Goal: Transaction & Acquisition: Download file/media

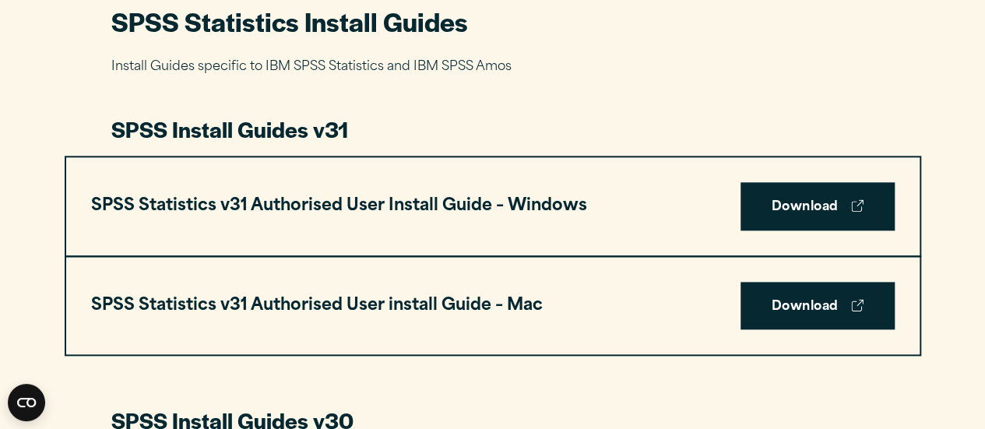
scroll to position [775, 0]
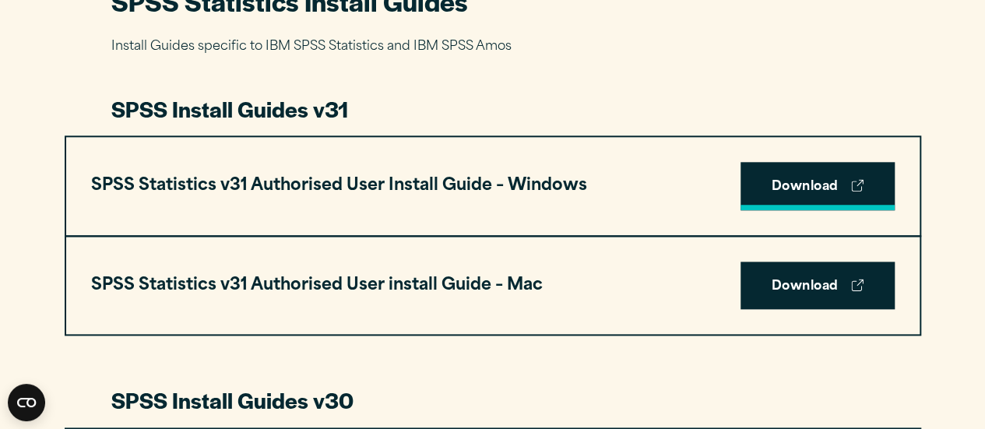
click at [832, 180] on link "Download" at bounding box center [817, 186] width 154 height 48
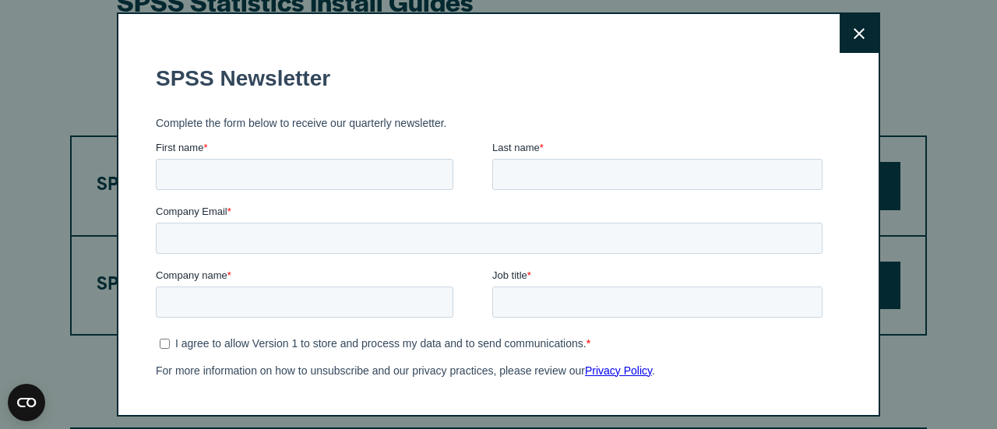
click at [832, 12] on div "Close" at bounding box center [498, 214] width 763 height 404
click at [839, 20] on button "Close" at bounding box center [858, 33] width 39 height 39
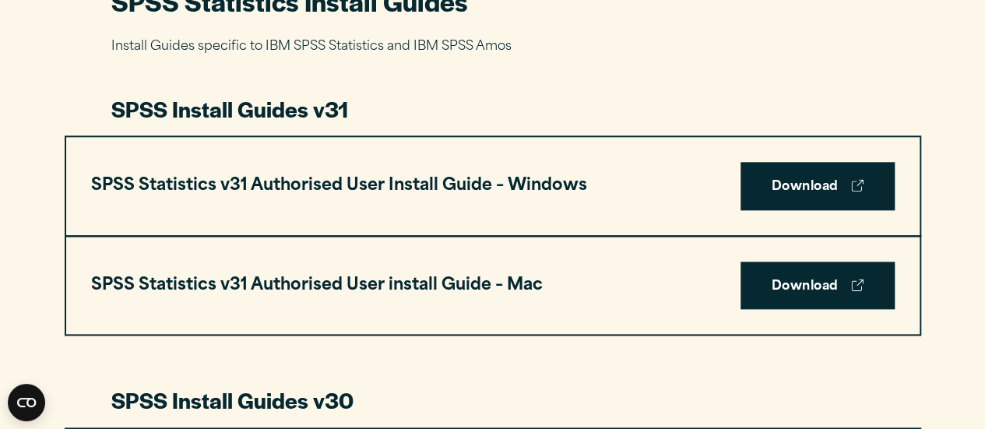
click at [822, 39] on p "Install Guides specific to IBM SPSS Statistics and IBM SPSS Amos" at bounding box center [492, 47] width 763 height 23
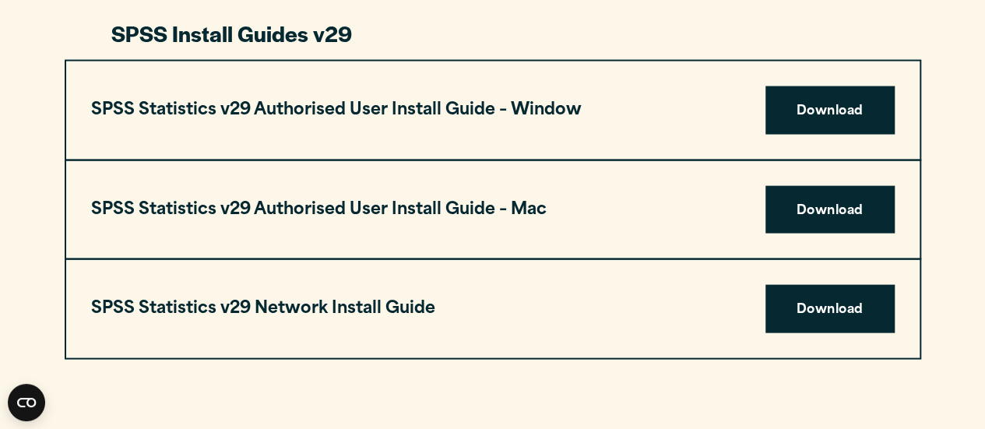
scroll to position [1588, 0]
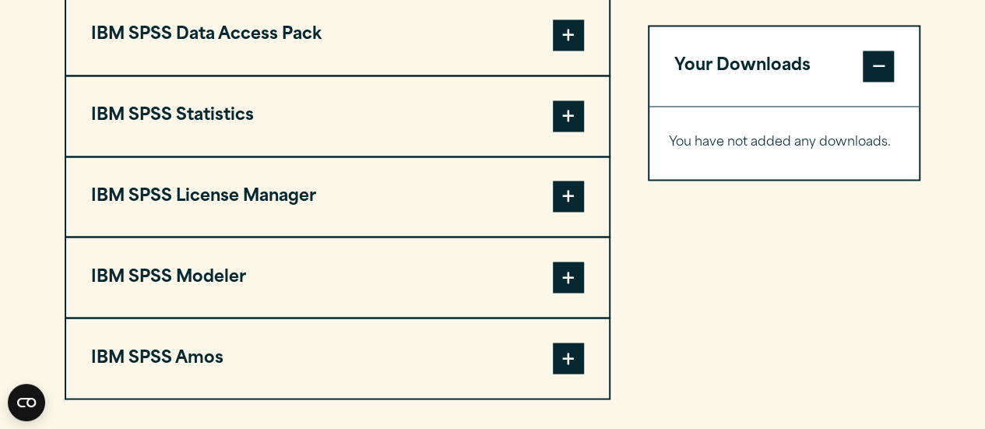
scroll to position [1248, 0]
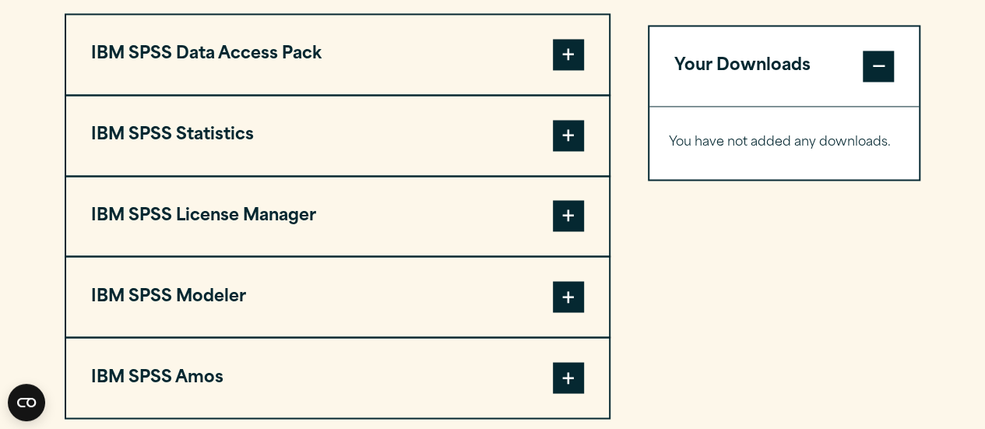
click at [571, 136] on span at bounding box center [568, 135] width 31 height 31
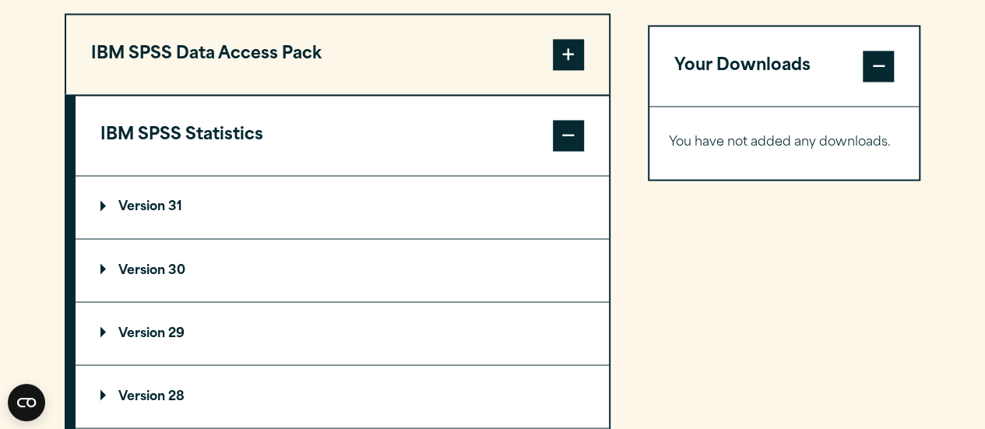
click at [368, 192] on summary "Version 31" at bounding box center [342, 207] width 533 height 62
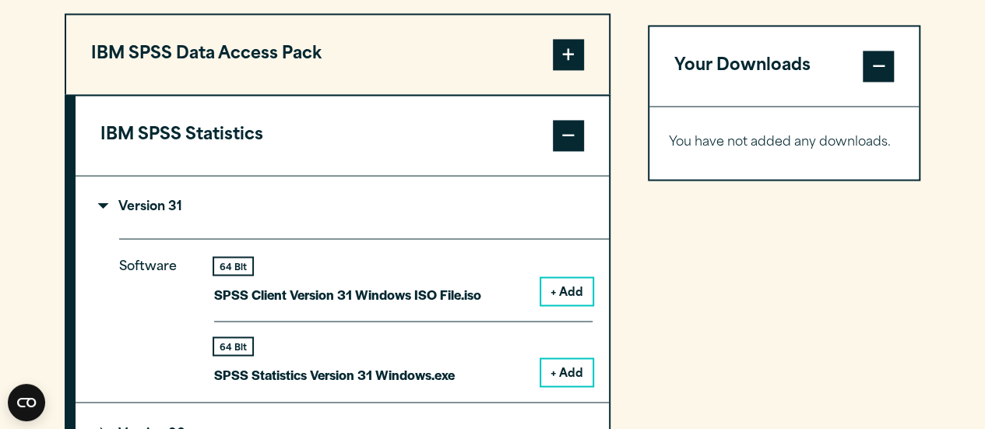
click at [583, 364] on button "+ Add" at bounding box center [566, 372] width 51 height 26
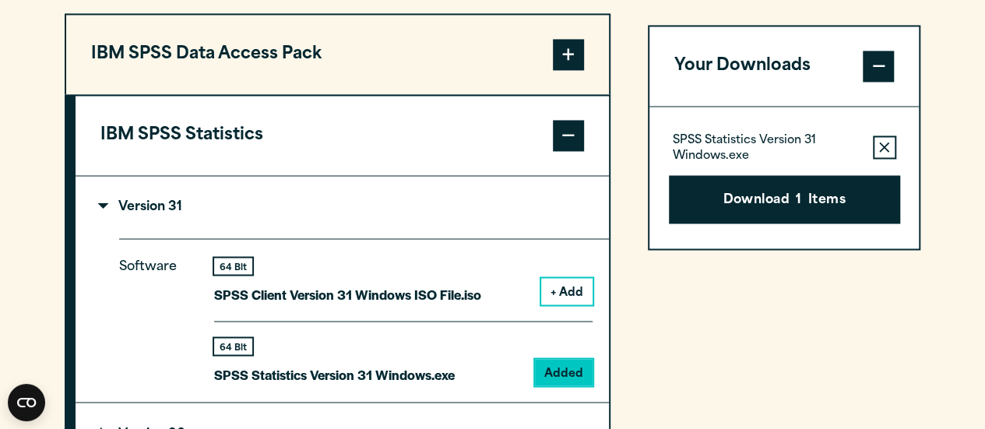
click at [791, 166] on div "Download 1 Items" at bounding box center [784, 193] width 231 height 61
click at [752, 194] on button "Download 1 Items" at bounding box center [784, 199] width 231 height 48
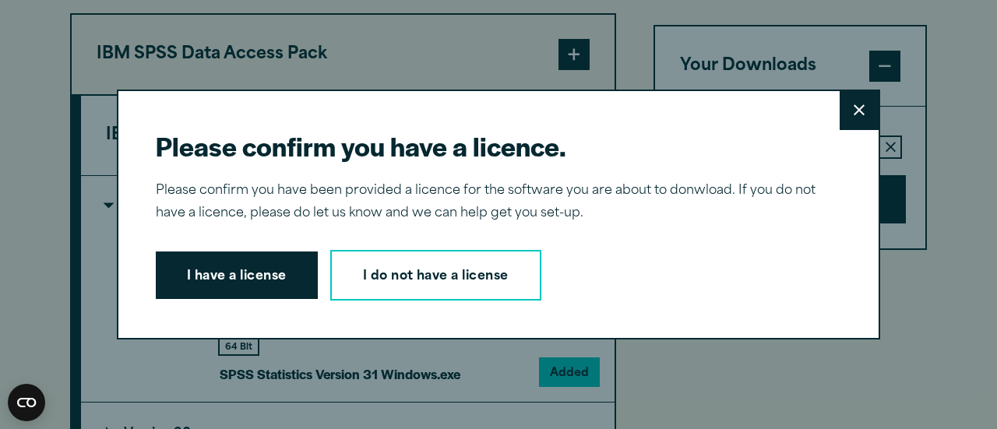
click at [254, 315] on div "Please confirm you have a licence. Close Please confirm you have been provided …" at bounding box center [498, 215] width 763 height 251
click at [247, 289] on button "I have a license" at bounding box center [237, 275] width 162 height 48
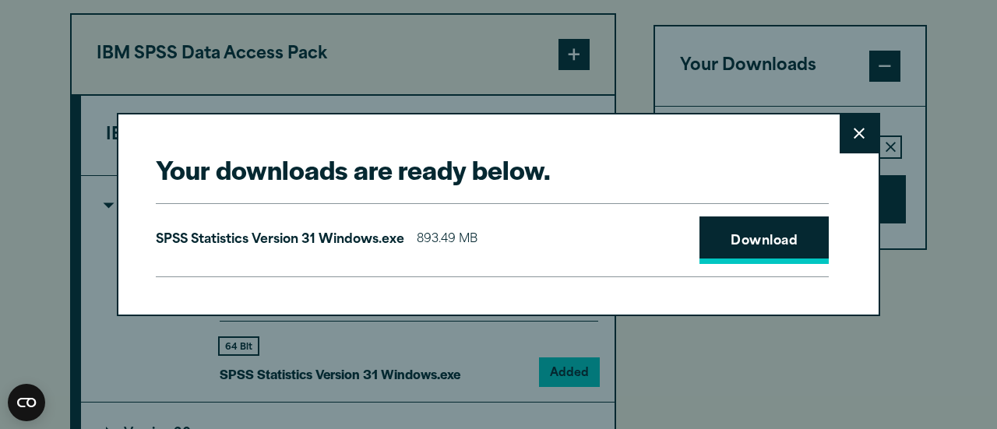
click at [766, 242] on link "Download" at bounding box center [763, 240] width 129 height 48
click at [854, 134] on icon at bounding box center [858, 134] width 11 height 12
